Goal: Task Accomplishment & Management: Use online tool/utility

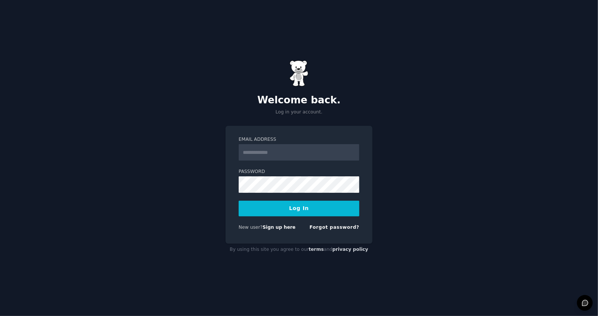
click at [284, 151] on input "Email Address" at bounding box center [299, 152] width 121 height 16
click at [269, 149] on input "Email Address" at bounding box center [299, 152] width 121 height 16
type input "**********"
click at [299, 212] on button "Log In" at bounding box center [299, 209] width 121 height 16
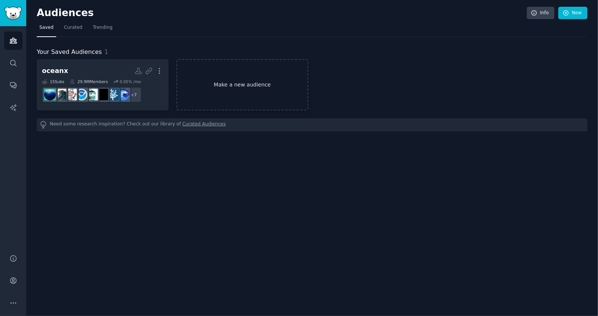
click at [258, 83] on link "Make a new audience" at bounding box center [243, 84] width 132 height 51
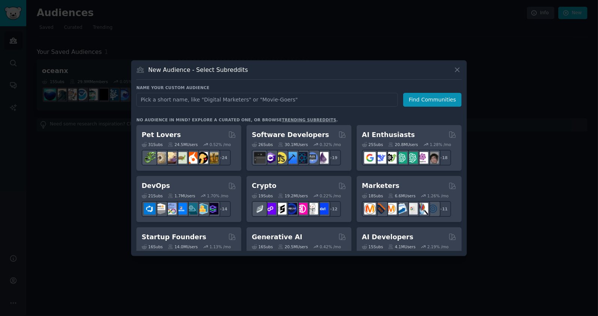
click at [287, 99] on input "text" at bounding box center [267, 100] width 262 height 14
type input "Small Business - Tax"
click at [440, 103] on button "Find Communities" at bounding box center [432, 100] width 58 height 14
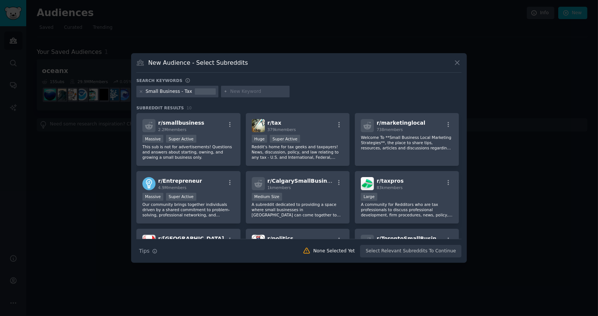
click at [188, 90] on div "Small Business - Tax" at bounding box center [169, 91] width 46 height 7
click at [239, 89] on input "text" at bounding box center [258, 91] width 57 height 7
type input "solopreneurs problems"
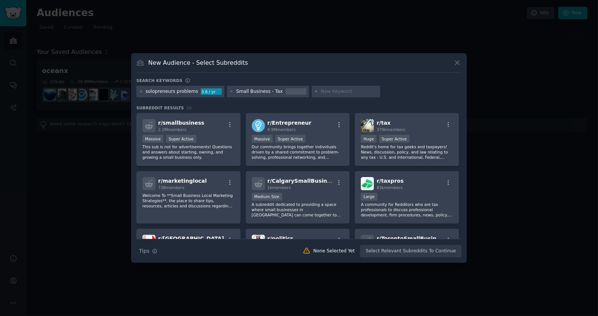
click at [328, 93] on input "text" at bounding box center [349, 91] width 57 height 7
type input "s"
type input "small business problems"
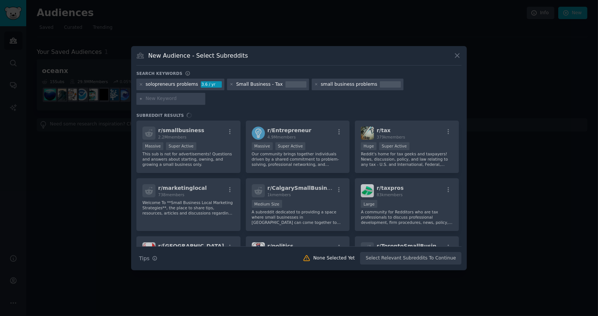
click at [169, 100] on input "text" at bounding box center [174, 99] width 57 height 7
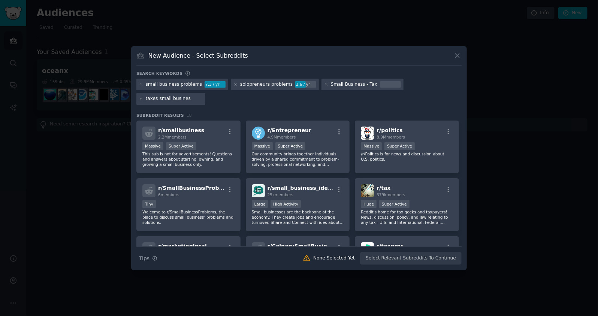
type input "taxes small business"
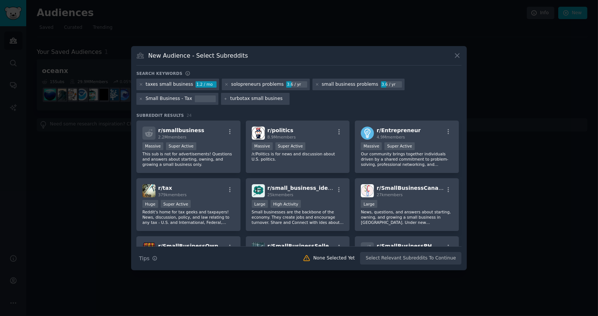
type input "turbotax small business"
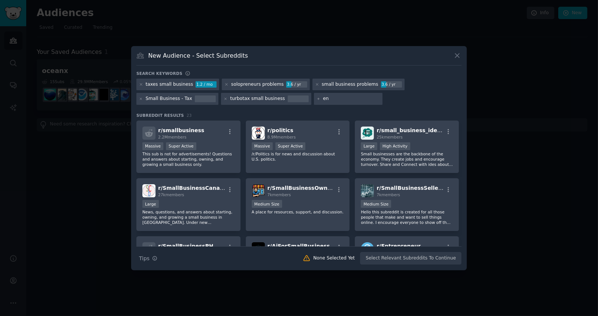
type input "e"
type input "solo entrepeneurs"
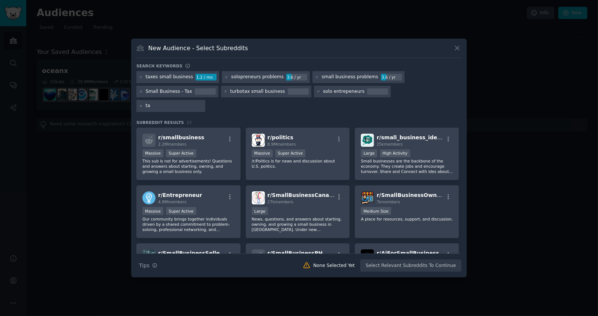
type input "t"
click at [427, 78] on div "taxes small business 1.2 / mo solopreneurs problems 3.6 / yr small business pro…" at bounding box center [298, 92] width 325 height 43
click at [208, 159] on p "This sub is not for advertisements! Questions and answers about starting, ownin…" at bounding box center [188, 167] width 92 height 16
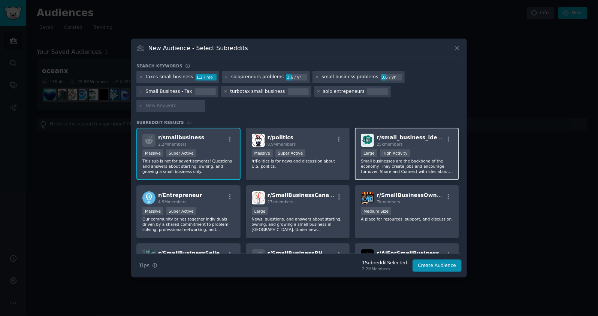
click at [418, 164] on p "Small businesses are the backbone of the economy. They create jobs and encourag…" at bounding box center [407, 167] width 92 height 16
click at [407, 159] on p "Small businesses are the backbone of the economy. They create jobs and encourag…" at bounding box center [407, 167] width 92 height 16
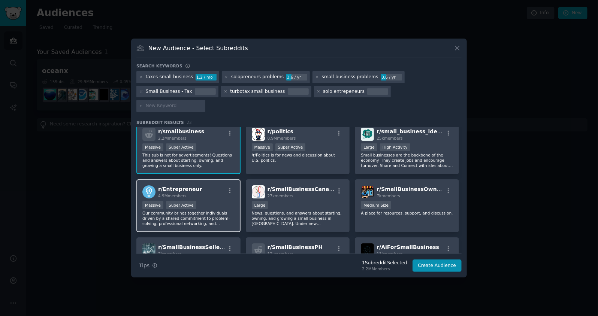
scroll to position [13, 0]
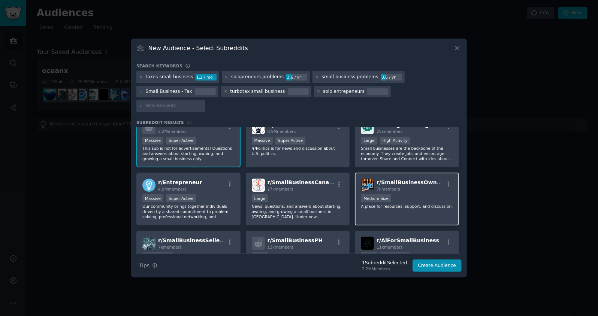
click at [433, 207] on div "r/ SmallBusinessOwners 7k members Medium Size A place for resources, support, a…" at bounding box center [407, 199] width 104 height 53
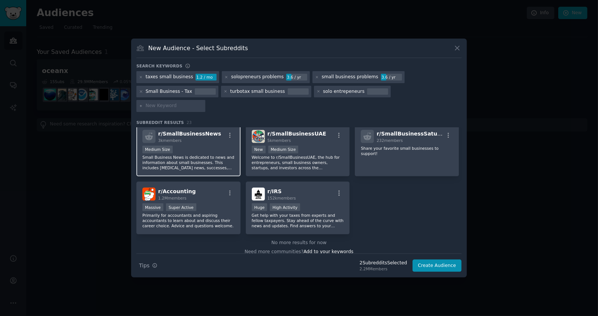
scroll to position [357, 0]
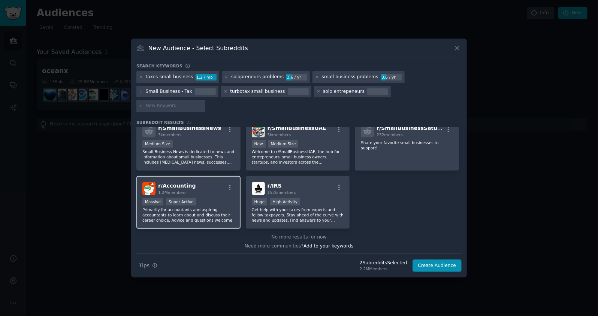
click at [196, 211] on p "Primarily for accountants and aspiring accountants to learn about and discuss t…" at bounding box center [188, 215] width 92 height 16
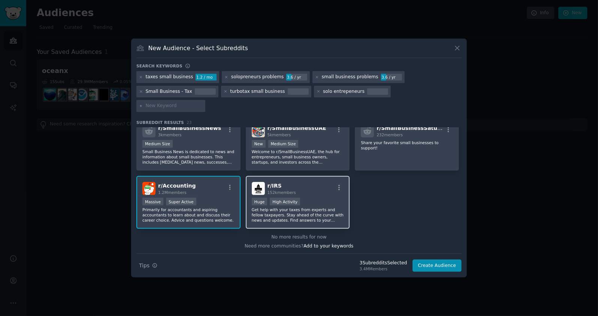
click at [304, 209] on p "Get help with your taxes from experts and fellow taxpayers. Stay ahead of the c…" at bounding box center [298, 215] width 92 height 16
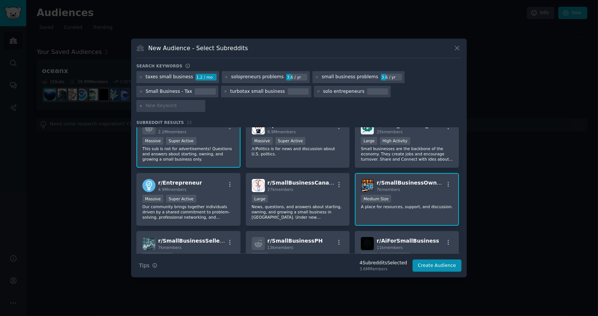
scroll to position [0, 0]
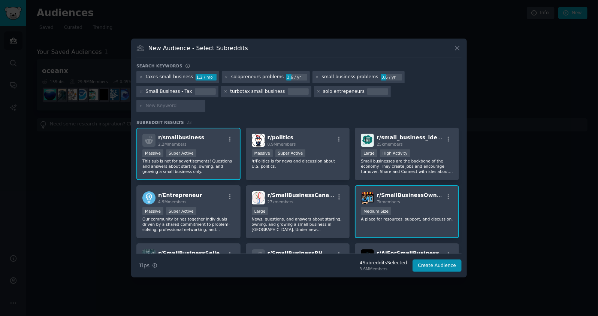
click at [203, 103] on input "text" at bounding box center [174, 106] width 57 height 7
type input "scorp taxes"
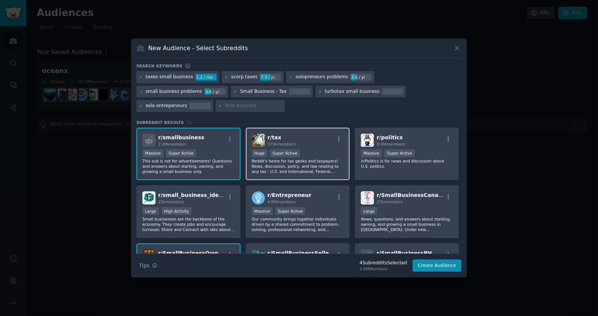
click at [317, 160] on p "Reddit's home for tax geeks and taxpayers! News, discussion, policy, and law re…" at bounding box center [298, 167] width 92 height 16
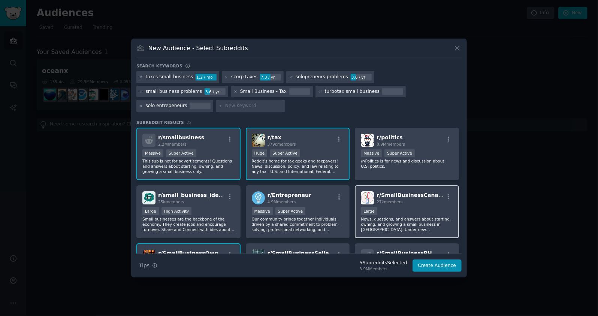
scroll to position [1, 0]
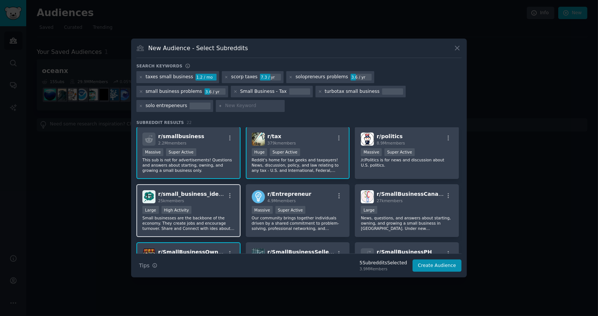
click at [205, 222] on p "Small businesses are the backbone of the economy. They create jobs and encourag…" at bounding box center [188, 223] width 92 height 16
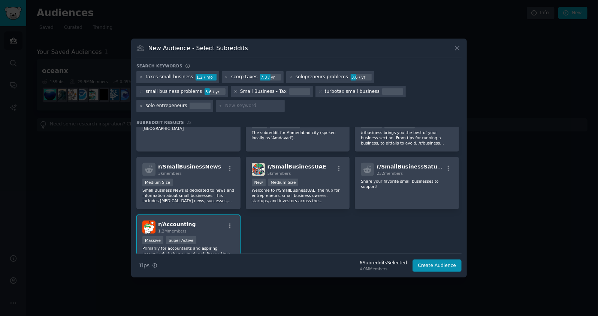
scroll to position [312, 0]
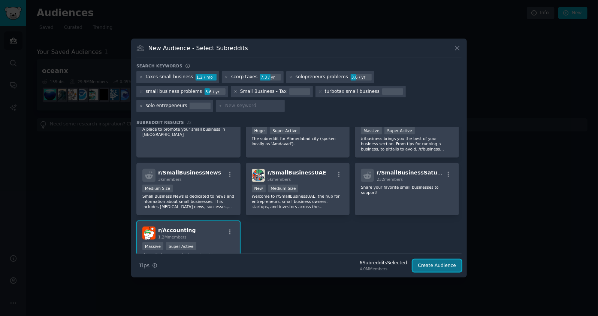
click at [441, 260] on button "Create Audience" at bounding box center [437, 266] width 49 height 13
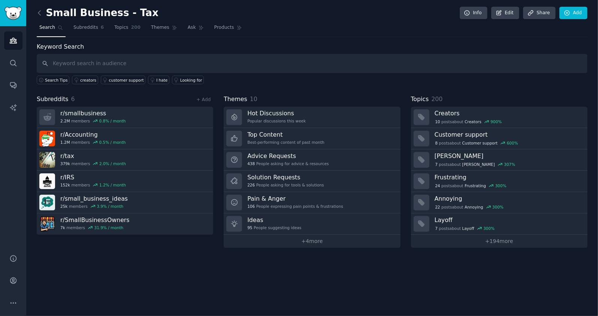
click at [116, 63] on input "text" at bounding box center [312, 63] width 551 height 19
click at [95, 28] on span "Subreddits" at bounding box center [85, 27] width 25 height 7
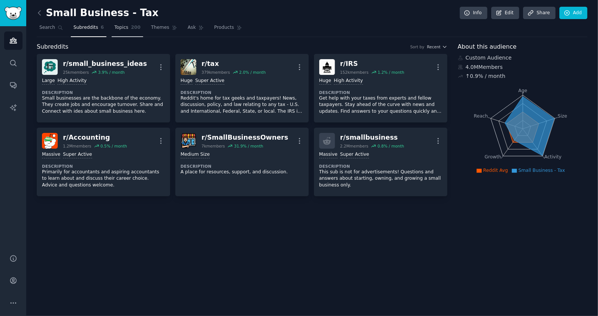
click at [123, 28] on span "Topics" at bounding box center [121, 27] width 14 height 7
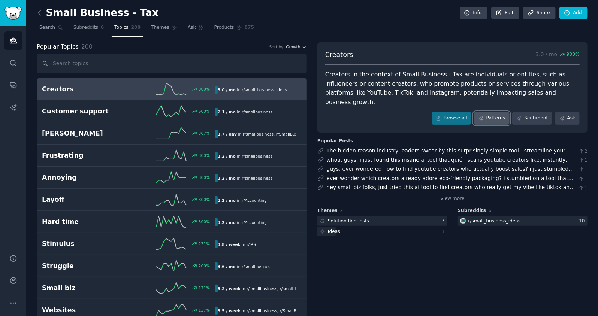
click at [491, 112] on link "Patterns" at bounding box center [491, 118] width 35 height 13
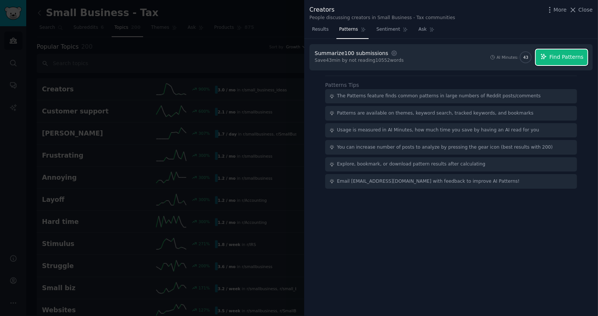
click at [566, 57] on span "Find Patterns" at bounding box center [567, 57] width 34 height 8
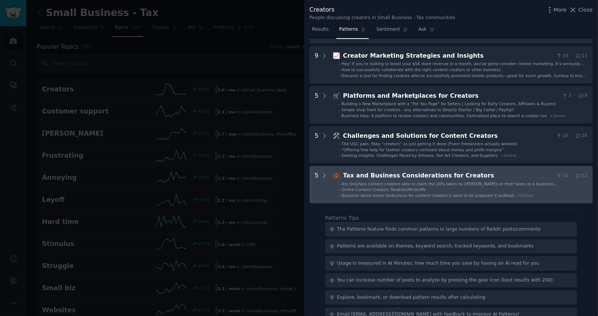
click at [434, 191] on li "- Online Content Creators Taxation/Writeoffs" at bounding box center [463, 189] width 249 height 5
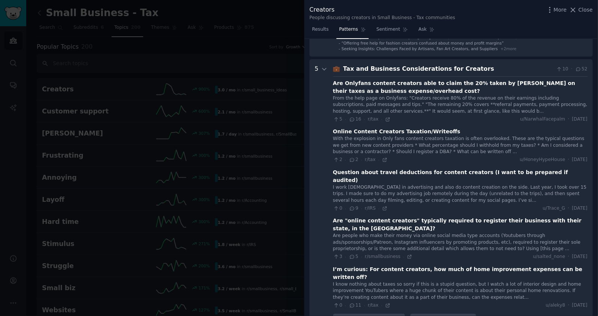
scroll to position [234, 0]
